Goal: Task Accomplishment & Management: Manage account settings

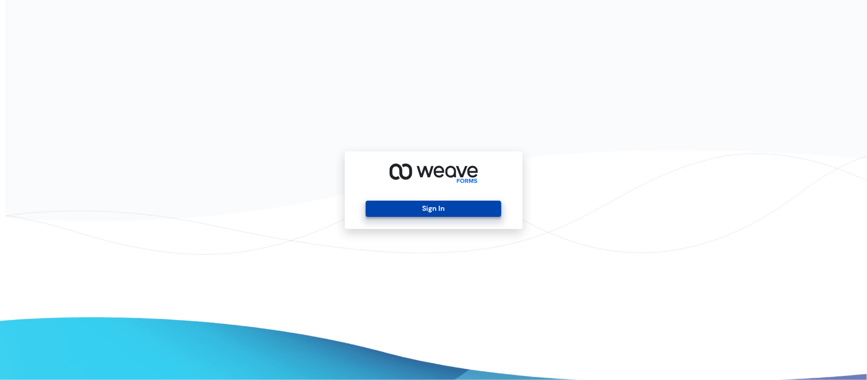
click at [429, 202] on button "Sign In" at bounding box center [434, 209] width 136 height 16
click at [0, 169] on div "Sign In" at bounding box center [433, 190] width 867 height 380
